Goal: Task Accomplishment & Management: Manage account settings

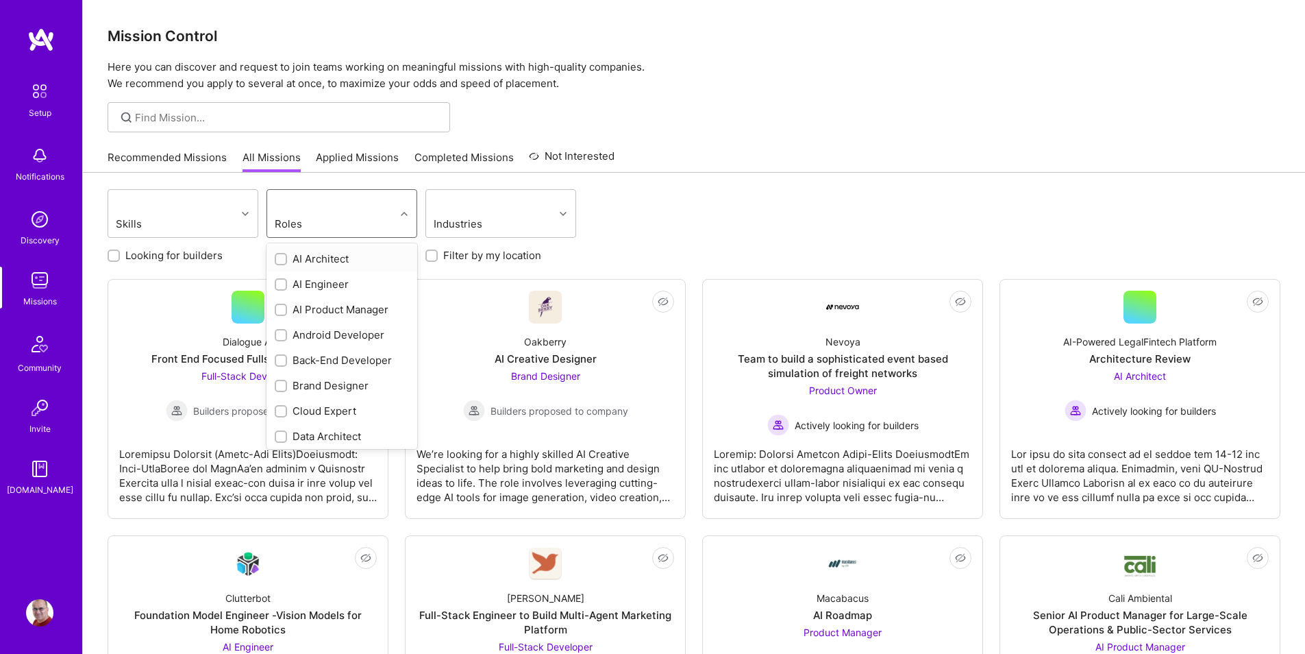
click at [330, 224] on div "Roles" at bounding box center [309, 224] width 77 height 20
click at [329, 360] on div "Back-End Developer" at bounding box center [342, 360] width 134 height 14
checkbox input "true"
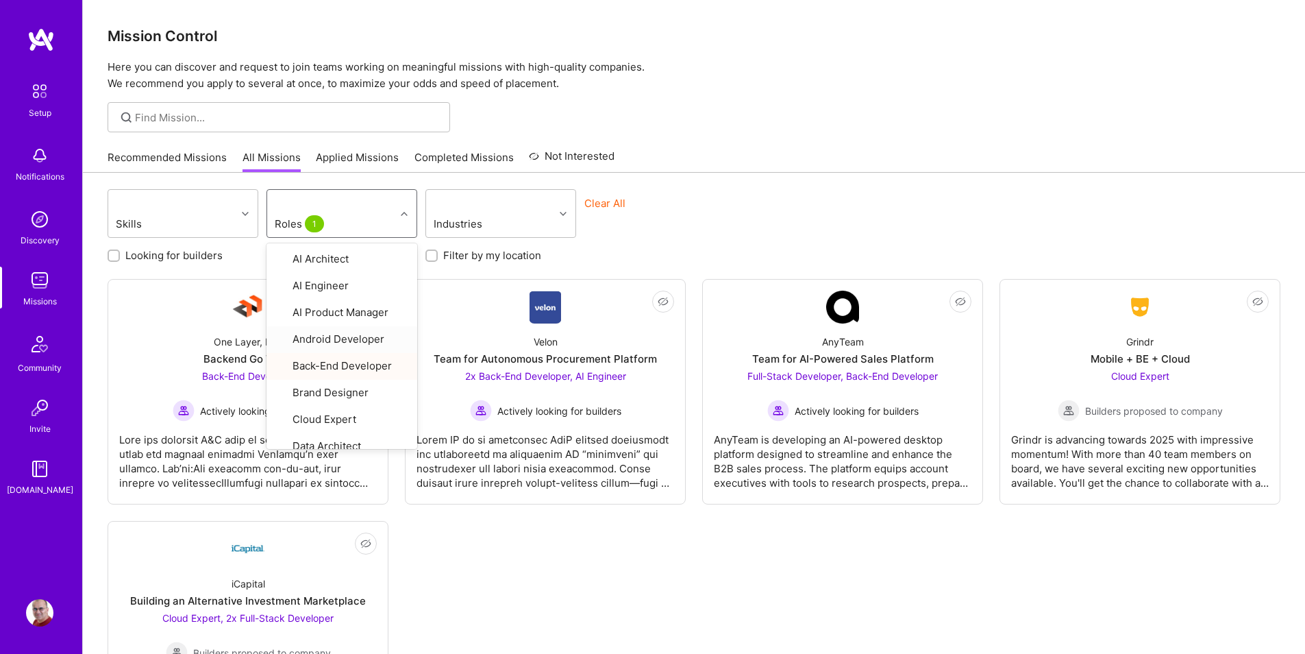
click at [207, 256] on label "Looking for builders" at bounding box center [173, 255] width 97 height 14
click at [120, 256] on input "Looking for builders" at bounding box center [115, 256] width 10 height 10
checkbox input "true"
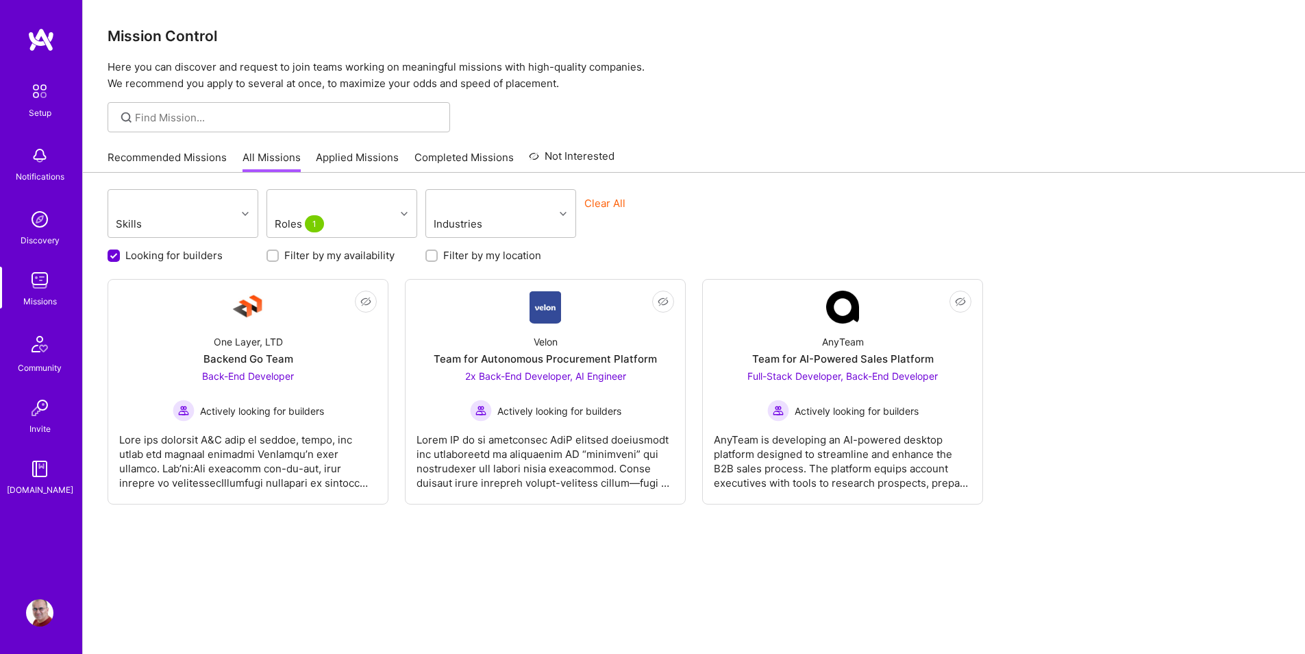
click at [721, 184] on div "Skills Roles 1 Industries Clear All Looking for builders Filter by my availabil…" at bounding box center [694, 434] width 1222 height 523
click at [200, 164] on link "Recommended Missions" at bounding box center [167, 161] width 119 height 23
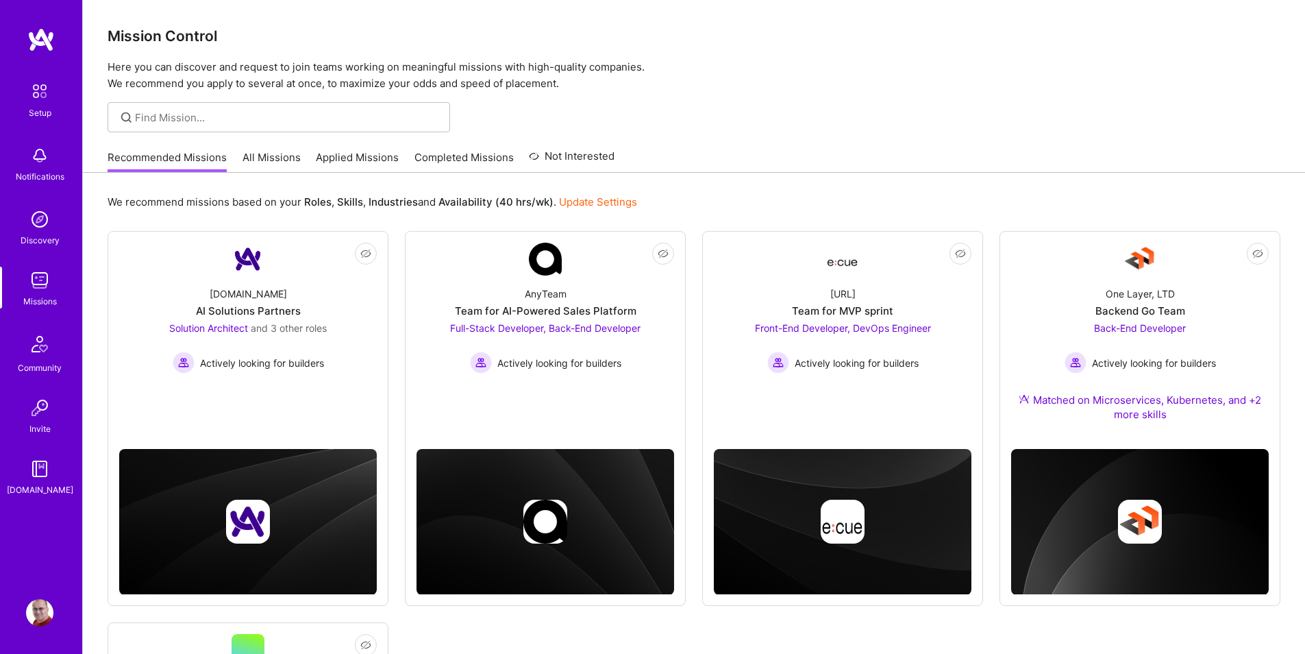
click at [828, 99] on div "Mission Control Here you can discover and request to join teams working on mean…" at bounding box center [694, 489] width 1222 height 979
click at [624, 200] on link "Update Settings" at bounding box center [598, 201] width 78 height 13
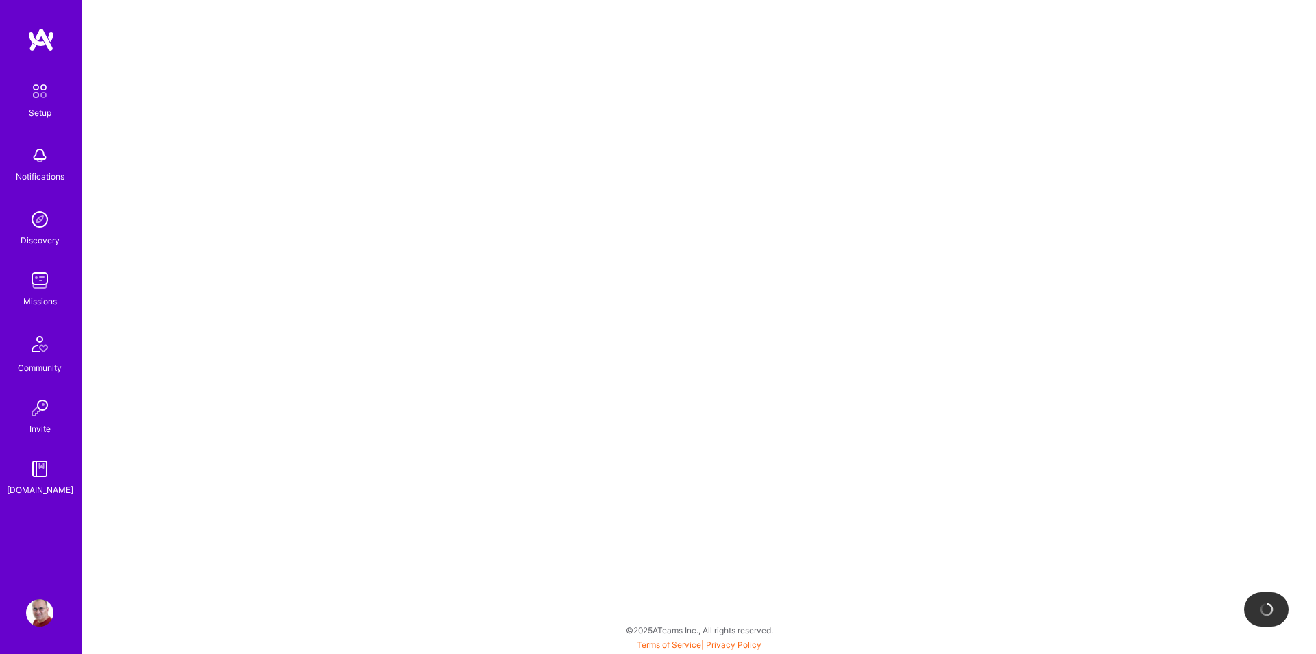
select select "US"
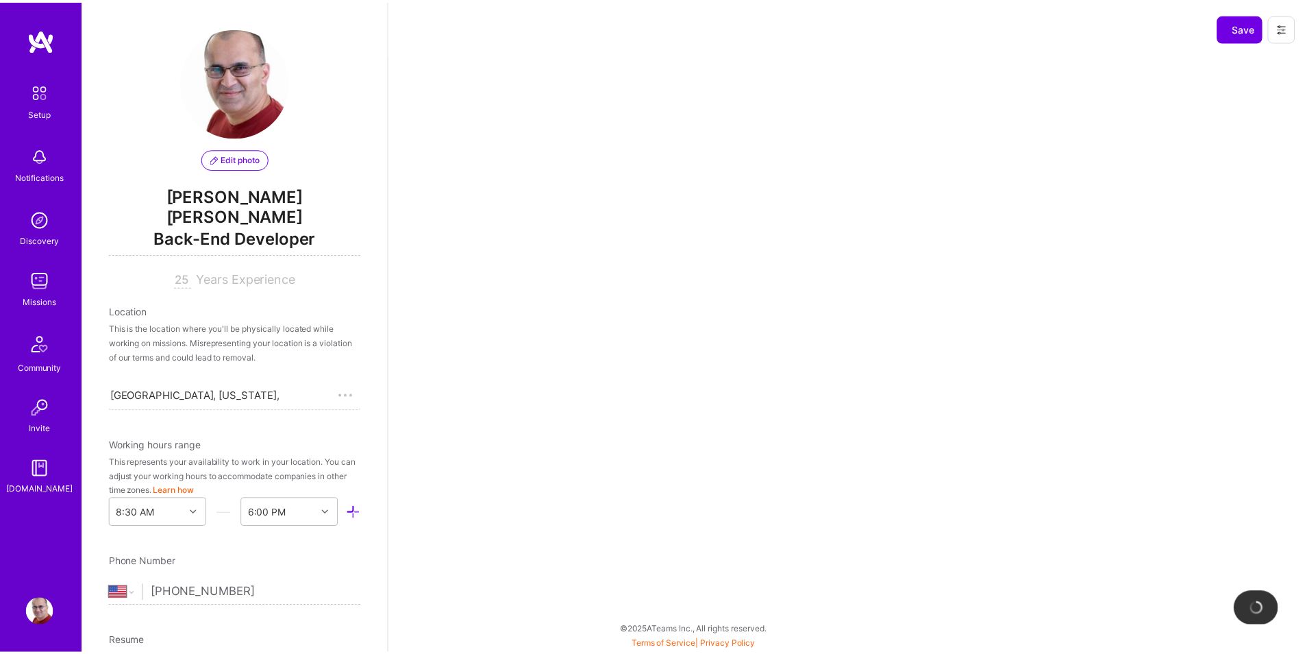
scroll to position [462, 0]
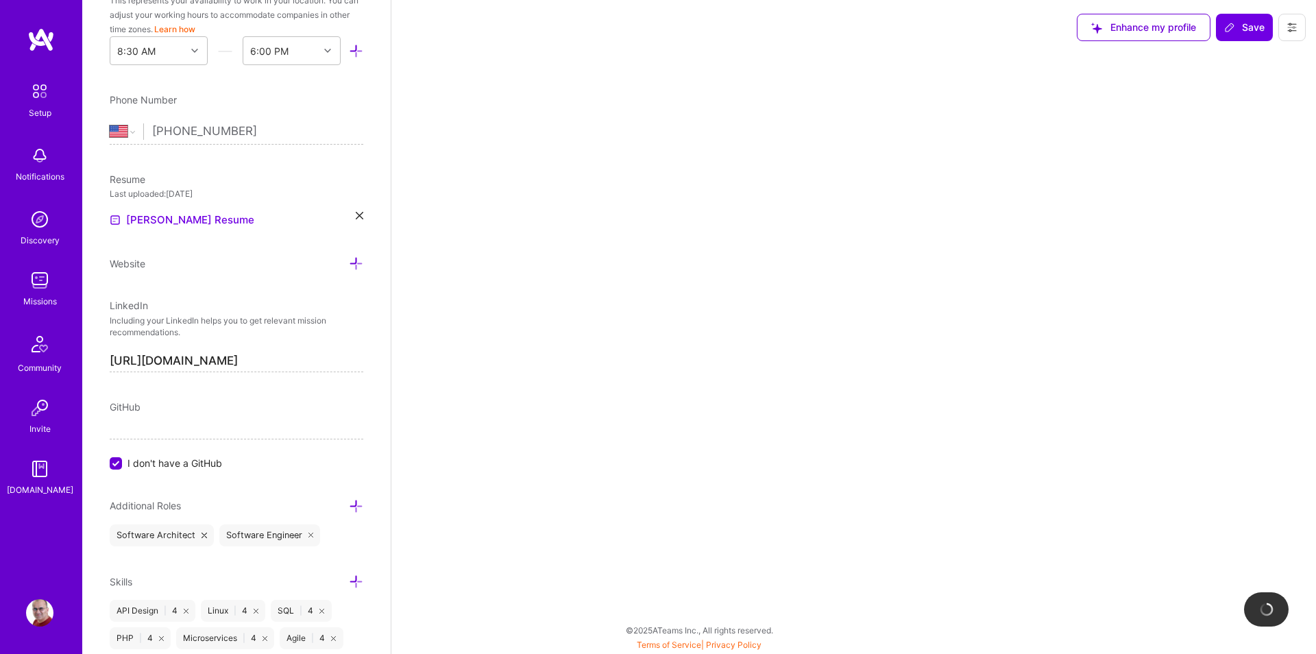
select select "Right Now"
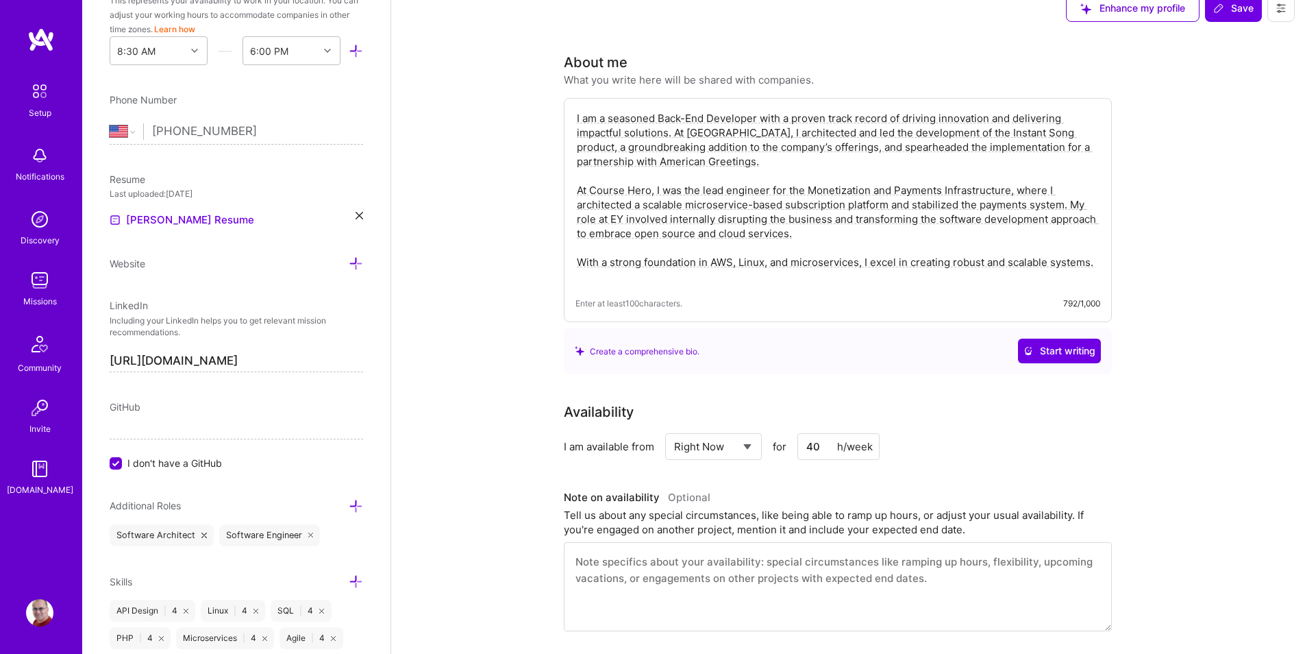
scroll to position [0, 0]
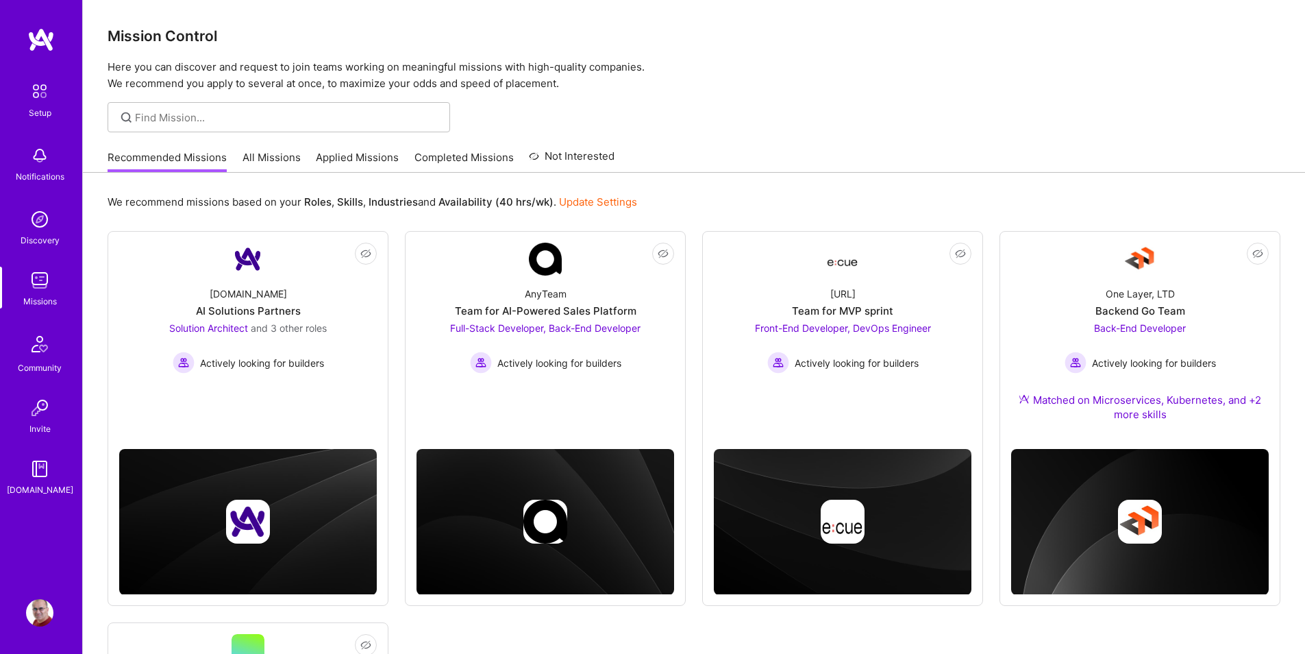
click at [922, 51] on div "Mission Control Here you can discover and request to join teams working on mean…" at bounding box center [694, 46] width 1222 height 92
